Goal: Task Accomplishment & Management: Use online tool/utility

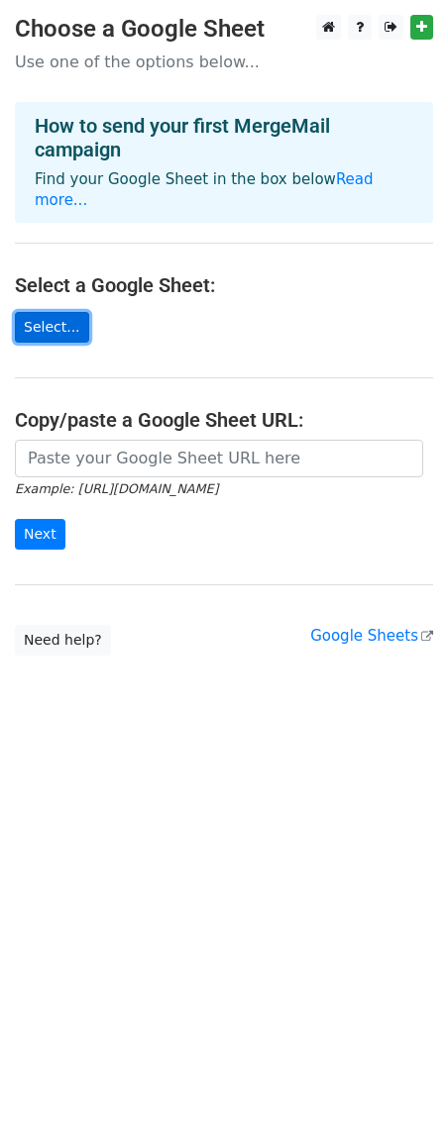
click at [53, 312] on link "Select..." at bounding box center [52, 327] width 74 height 31
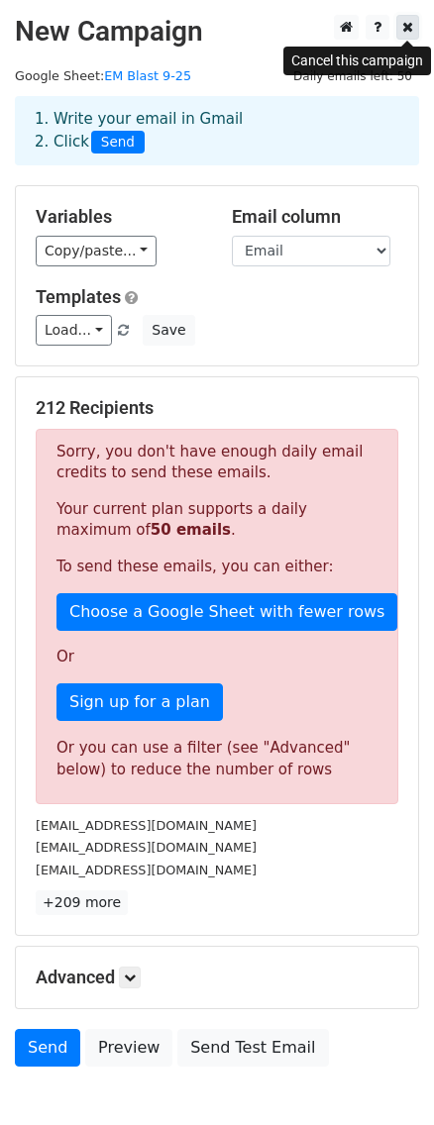
click at [411, 31] on icon at bounding box center [407, 27] width 11 height 14
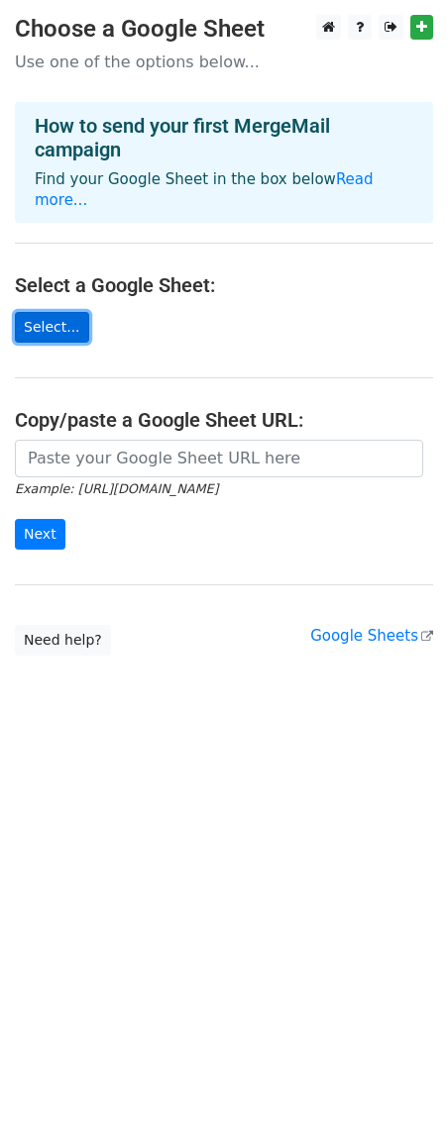
click at [53, 312] on link "Select..." at bounding box center [52, 327] width 74 height 31
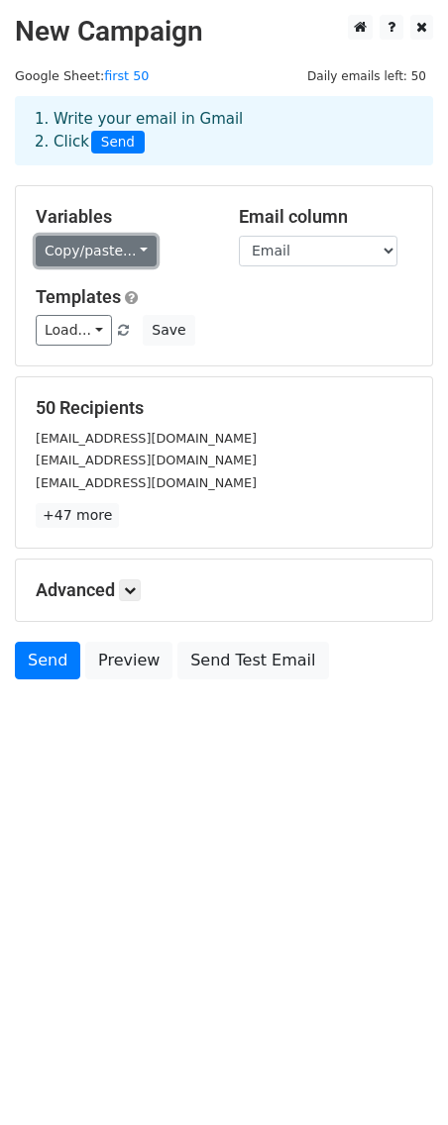
click at [129, 249] on link "Copy/paste..." at bounding box center [96, 251] width 121 height 31
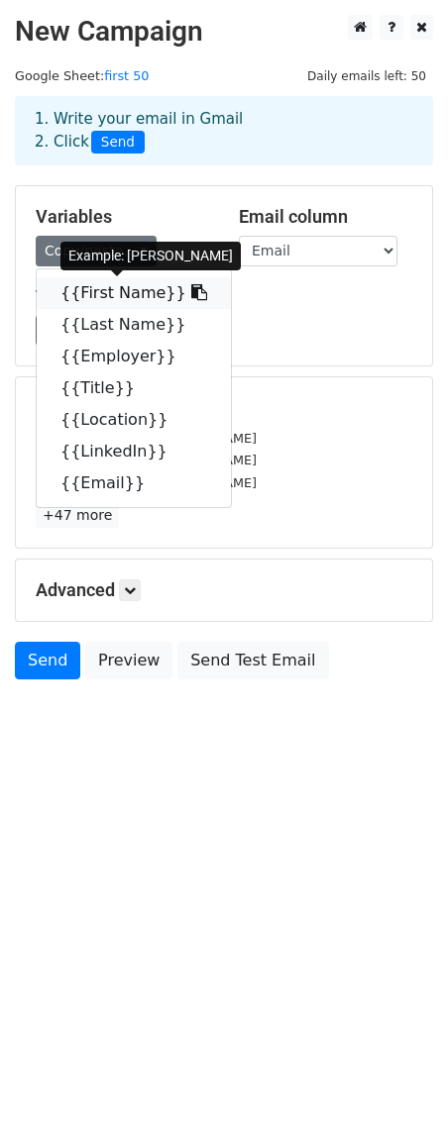
click at [126, 287] on link "{{First Name}}" at bounding box center [134, 293] width 194 height 32
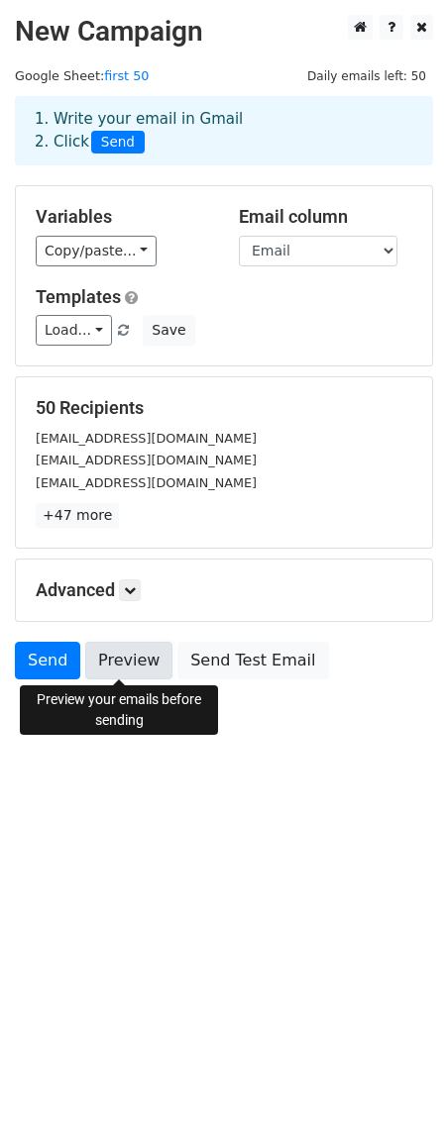
click at [123, 670] on link "Preview" at bounding box center [128, 661] width 87 height 38
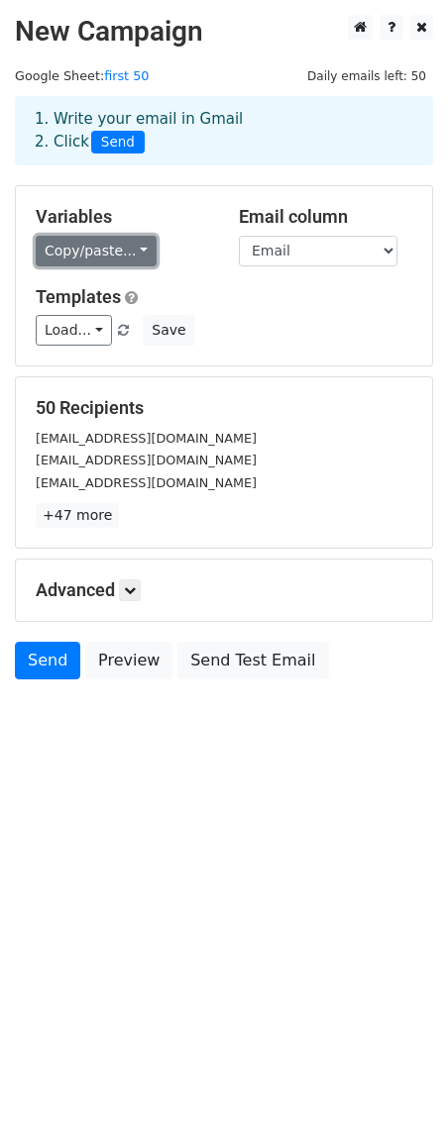
click at [108, 248] on link "Copy/paste..." at bounding box center [96, 251] width 121 height 31
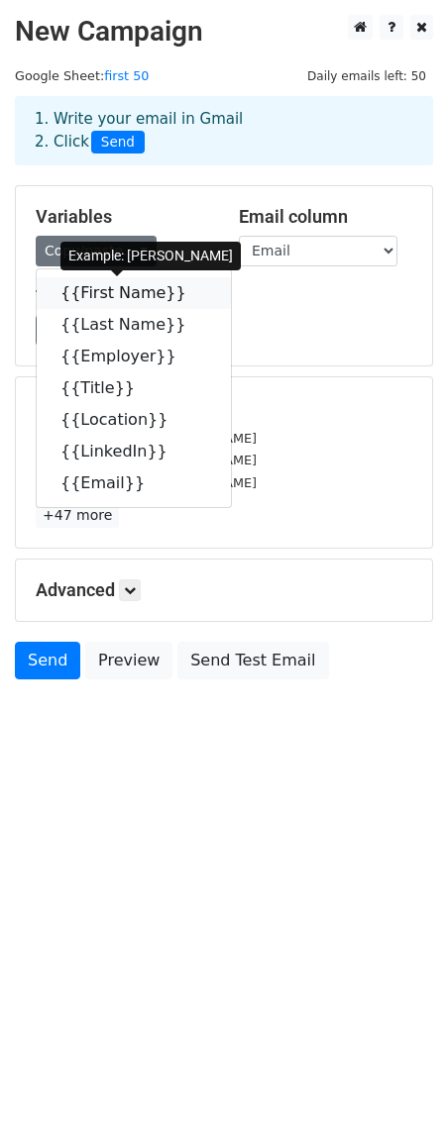
click at [89, 298] on link "{{First Name}}" at bounding box center [134, 293] width 194 height 32
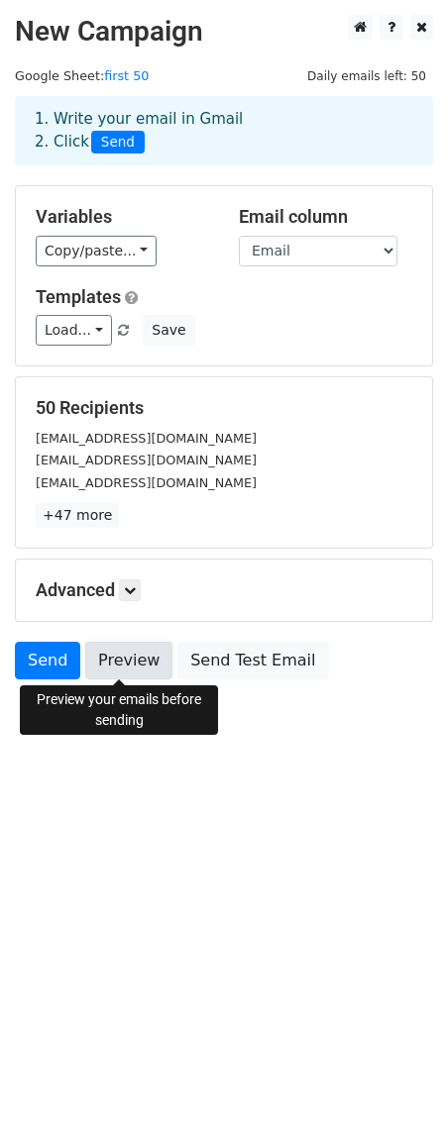
click at [107, 663] on link "Preview" at bounding box center [128, 661] width 87 height 38
click at [133, 666] on link "Preview" at bounding box center [128, 661] width 87 height 38
